Goal: Information Seeking & Learning: Find specific fact

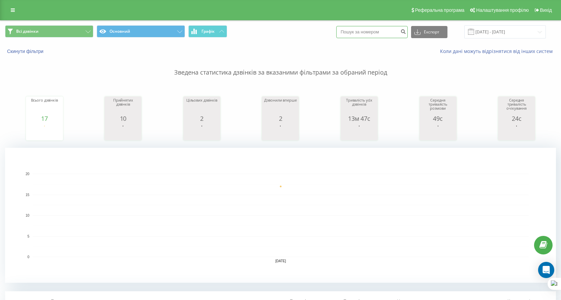
click at [389, 29] on input at bounding box center [372, 32] width 71 height 12
paste input "[PHONE_NUMBER]"
type input "[PHONE_NUMBER]"
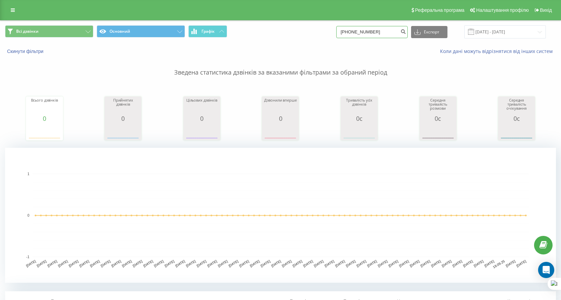
click at [378, 36] on input "[PHONE_NUMBER]" at bounding box center [372, 32] width 71 height 12
click at [378, 36] on input "+380661993761" at bounding box center [372, 32] width 71 height 12
paste input "+380506343742"
click at [355, 31] on input "++380506343742" at bounding box center [372, 32] width 71 height 12
type input "++380506343742"
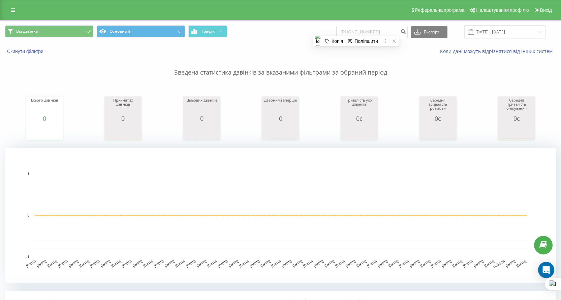
click at [354, 31] on input "++380506343742" at bounding box center [372, 32] width 71 height 12
type input "[PHONE_NUMBER]"
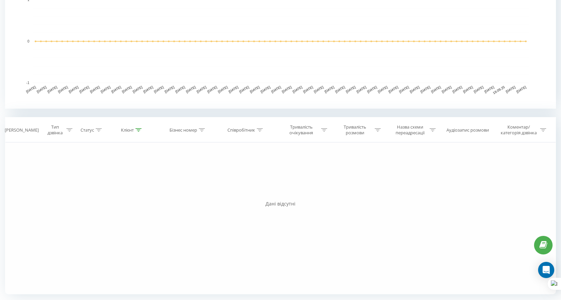
scroll to position [5, 0]
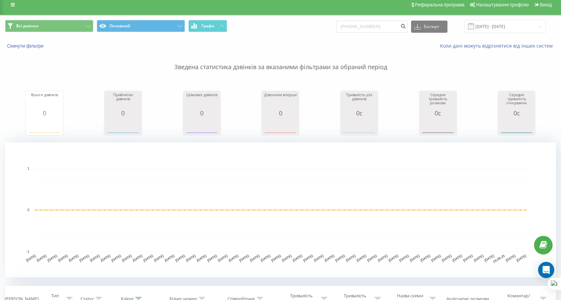
click at [391, 34] on div "Всі дзвінки Основний Графік [PHONE_NUMBER] Експорт .csv .xls .xlsx [DATE] - [DA…" at bounding box center [280, 26] width 561 height 23
click at [387, 29] on input "[PHONE_NUMBER]" at bounding box center [372, 27] width 71 height 12
click at [384, 11] on div "Реферальна програма Налаштування профілю Вихід" at bounding box center [280, 5] width 561 height 20
click at [374, 27] on input "+380506343742" at bounding box center [372, 27] width 71 height 12
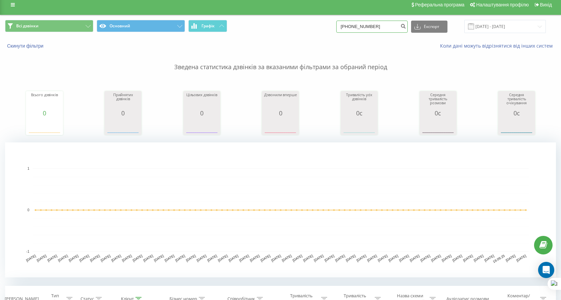
click at [374, 27] on input "+380506343742" at bounding box center [372, 27] width 71 height 12
paste input "661993761"
type input "+380661993761"
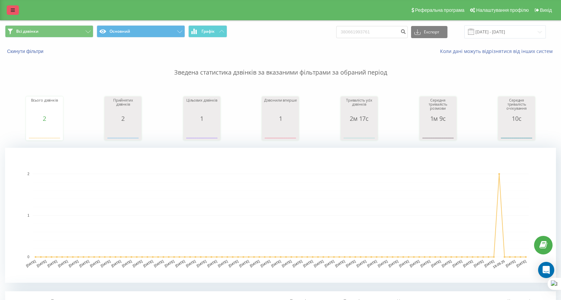
click at [14, 11] on icon at bounding box center [13, 10] width 4 height 5
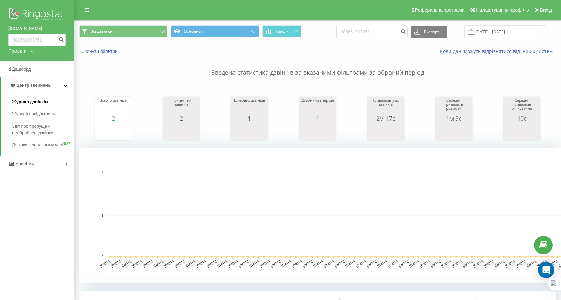
click at [28, 96] on link "Журнал дзвінків" at bounding box center [43, 102] width 62 height 12
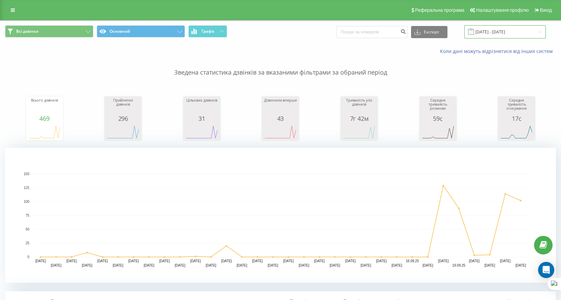
click at [510, 31] on input "[DATE] - [DATE]" at bounding box center [506, 31] width 82 height 13
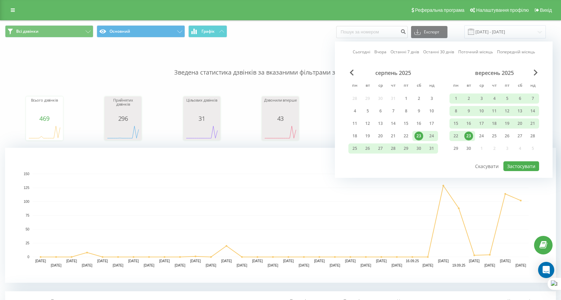
click at [468, 137] on div "23" at bounding box center [469, 136] width 9 height 9
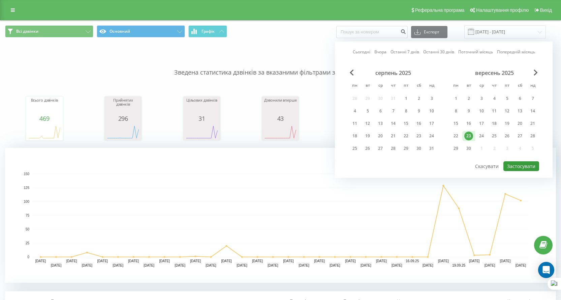
click at [522, 163] on button "Застосувати" at bounding box center [522, 166] width 36 height 10
type input "[DATE] - [DATE]"
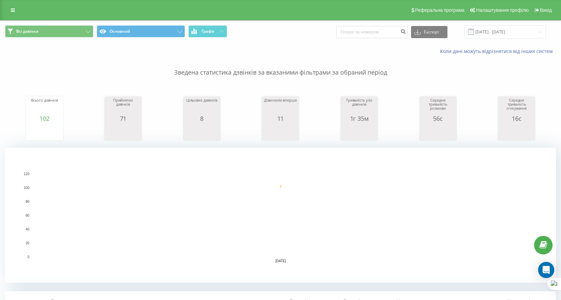
scroll to position [101, 0]
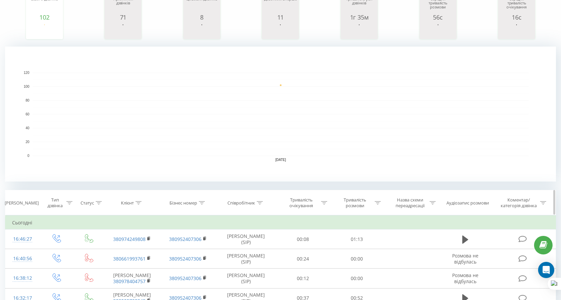
click at [248, 201] on div "Співробітник" at bounding box center [242, 203] width 28 height 6
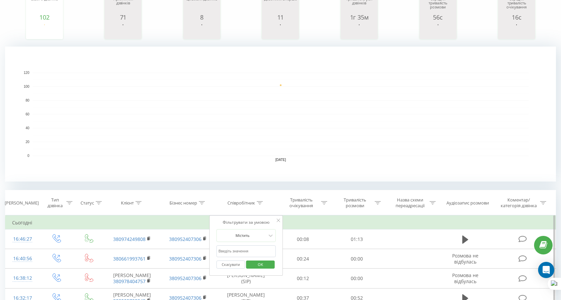
click at [249, 249] on input "text" at bounding box center [245, 251] width 59 height 12
type input "козак"
click at [257, 261] on span "OK" at bounding box center [260, 264] width 19 height 10
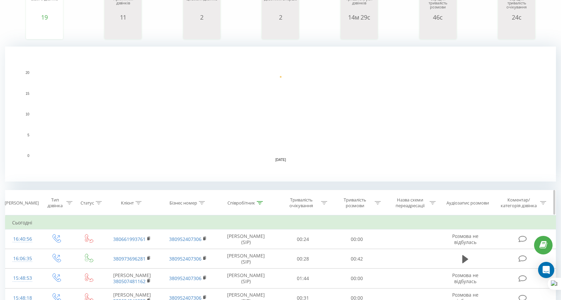
scroll to position [202, 0]
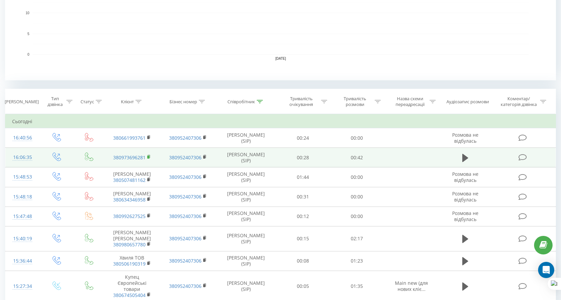
click at [149, 154] on icon at bounding box center [149, 156] width 4 height 5
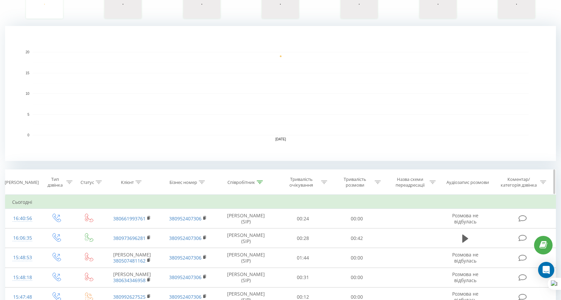
scroll to position [122, 0]
drag, startPoint x: 149, startPoint y: 218, endPoint x: 157, endPoint y: 110, distance: 108.9
click at [149, 218] on rect at bounding box center [148, 217] width 2 height 3
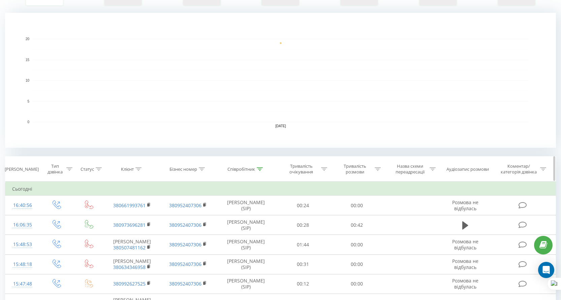
scroll to position [236, 0]
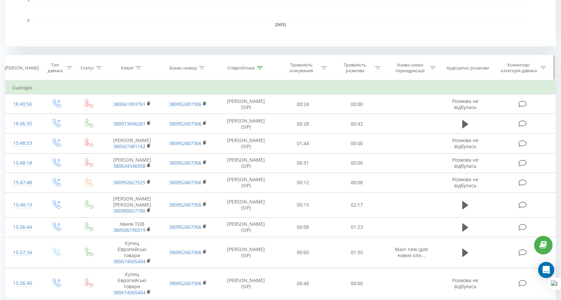
click at [239, 70] on div "Співробітник" at bounding box center [242, 68] width 28 height 6
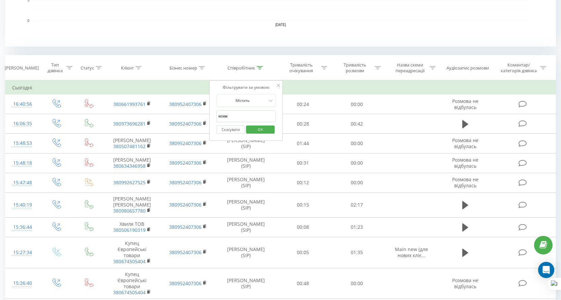
click at [258, 118] on input "козак" at bounding box center [245, 116] width 59 height 12
click button "OK" at bounding box center [260, 129] width 29 height 8
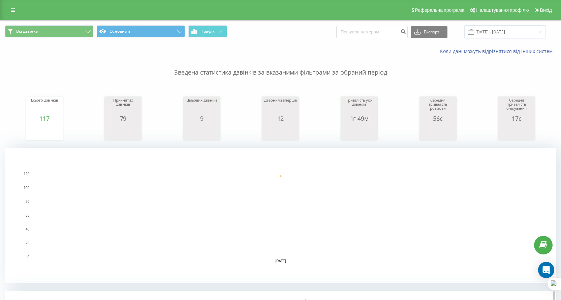
scroll to position [169, 0]
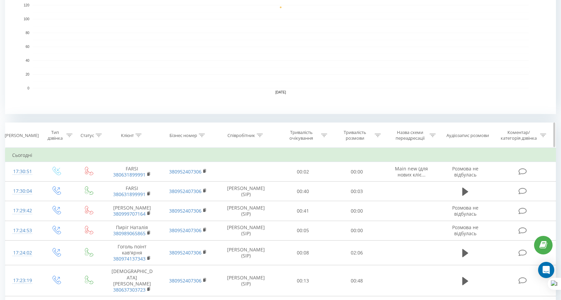
click at [249, 138] on div "Співробітник" at bounding box center [242, 136] width 28 height 6
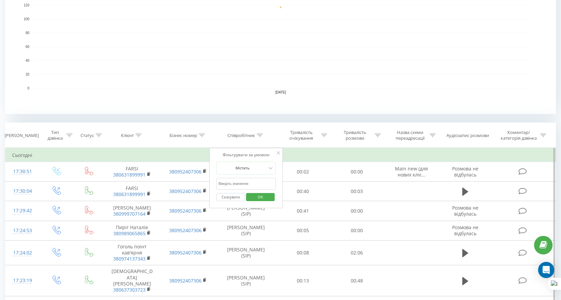
click at [248, 181] on input "text" at bounding box center [245, 184] width 59 height 12
type input "козак"
click at [259, 199] on span "OK" at bounding box center [260, 197] width 19 height 10
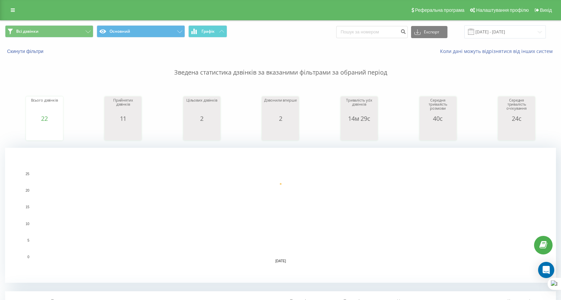
scroll to position [135, 0]
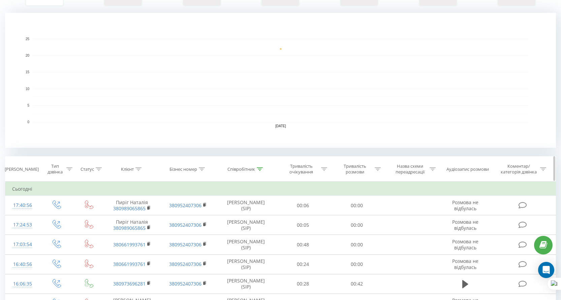
click at [251, 167] on div "Співробітник" at bounding box center [242, 169] width 28 height 6
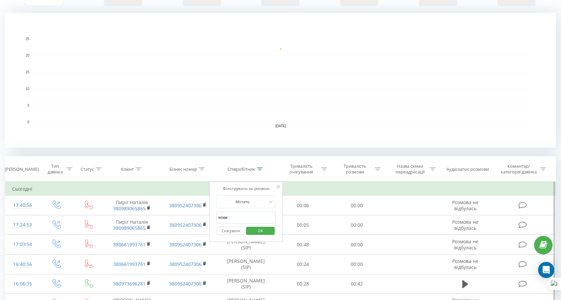
click at [247, 212] on input "козак" at bounding box center [245, 217] width 59 height 12
click at [249, 221] on input "text" at bounding box center [245, 217] width 59 height 12
type input "николайчук"
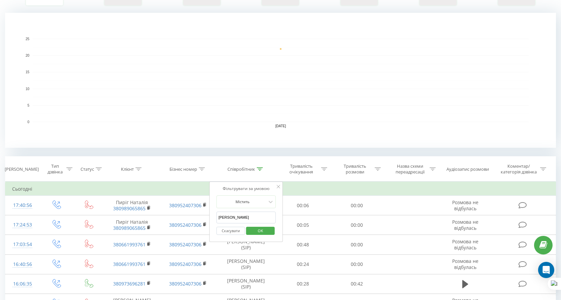
click at [260, 229] on span "OK" at bounding box center [260, 230] width 19 height 10
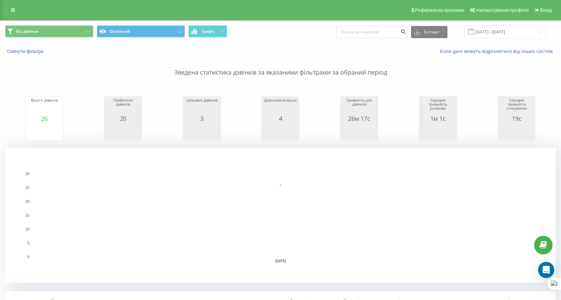
scroll to position [101, 0]
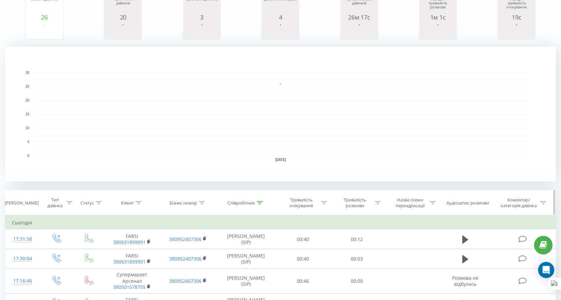
click at [248, 202] on div "Співробітник" at bounding box center [242, 203] width 28 height 6
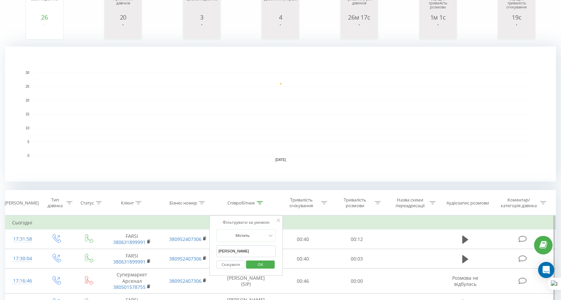
click at [237, 248] on input "николайчук" at bounding box center [245, 251] width 59 height 12
click at [237, 252] on input "text" at bounding box center [245, 251] width 59 height 12
type input "кірієнко"
click at [263, 264] on span "OK" at bounding box center [260, 264] width 19 height 10
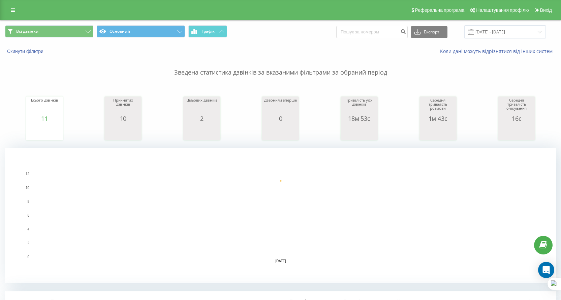
scroll to position [169, 0]
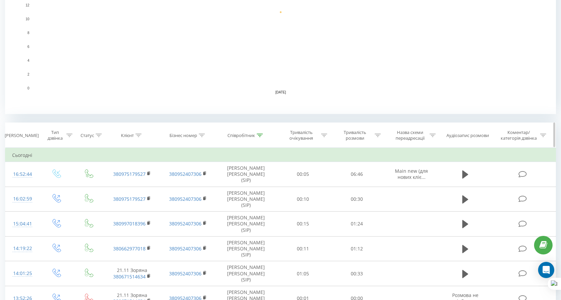
click at [249, 135] on div "Співробітник" at bounding box center [242, 136] width 28 height 6
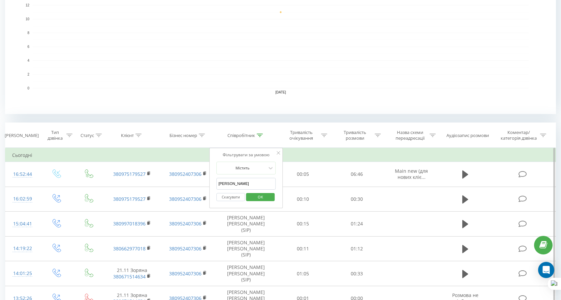
click at [251, 180] on input "кірієнко" at bounding box center [245, 184] width 59 height 12
click button "OK" at bounding box center [260, 197] width 29 height 8
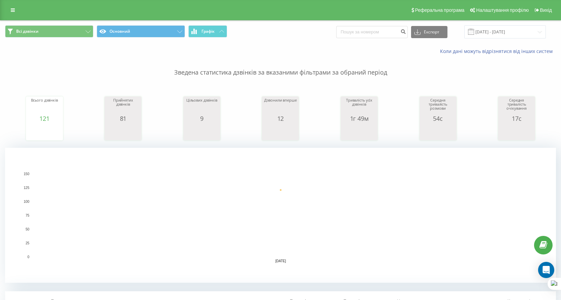
scroll to position [135, 0]
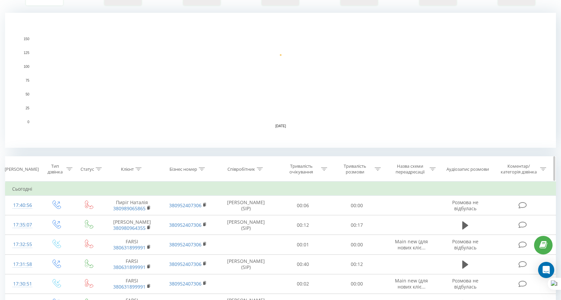
drag, startPoint x: 243, startPoint y: 170, endPoint x: 247, endPoint y: 177, distance: 8.2
click at [243, 170] on div "Співробітник" at bounding box center [242, 169] width 28 height 6
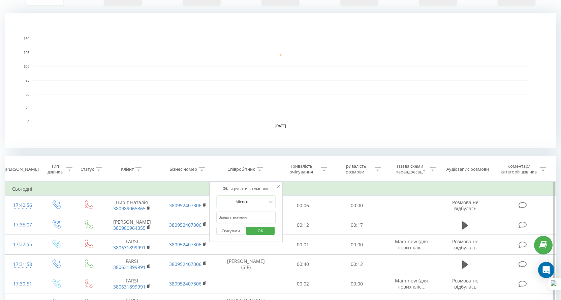
click at [248, 216] on input "text" at bounding box center [245, 217] width 59 height 12
type input "козак"
click at [264, 232] on span "OK" at bounding box center [260, 230] width 19 height 10
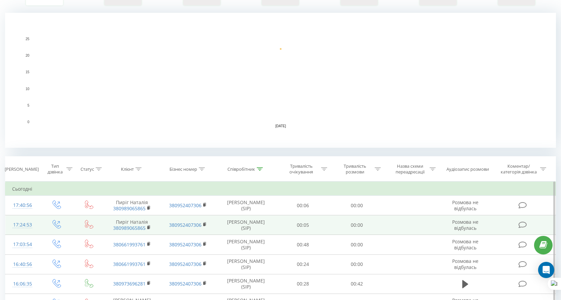
scroll to position [34, 0]
